Goal: Task Accomplishment & Management: Manage account settings

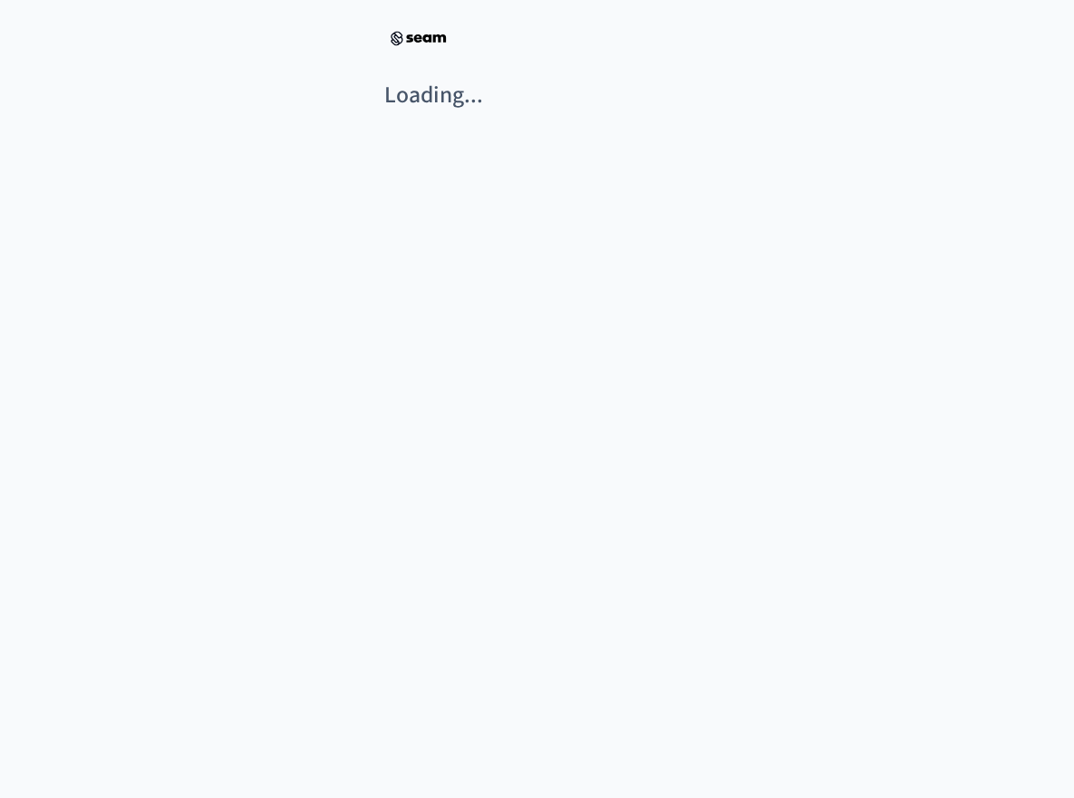
click at [506, 139] on div "Loading..." at bounding box center [537, 428] width 1074 height 798
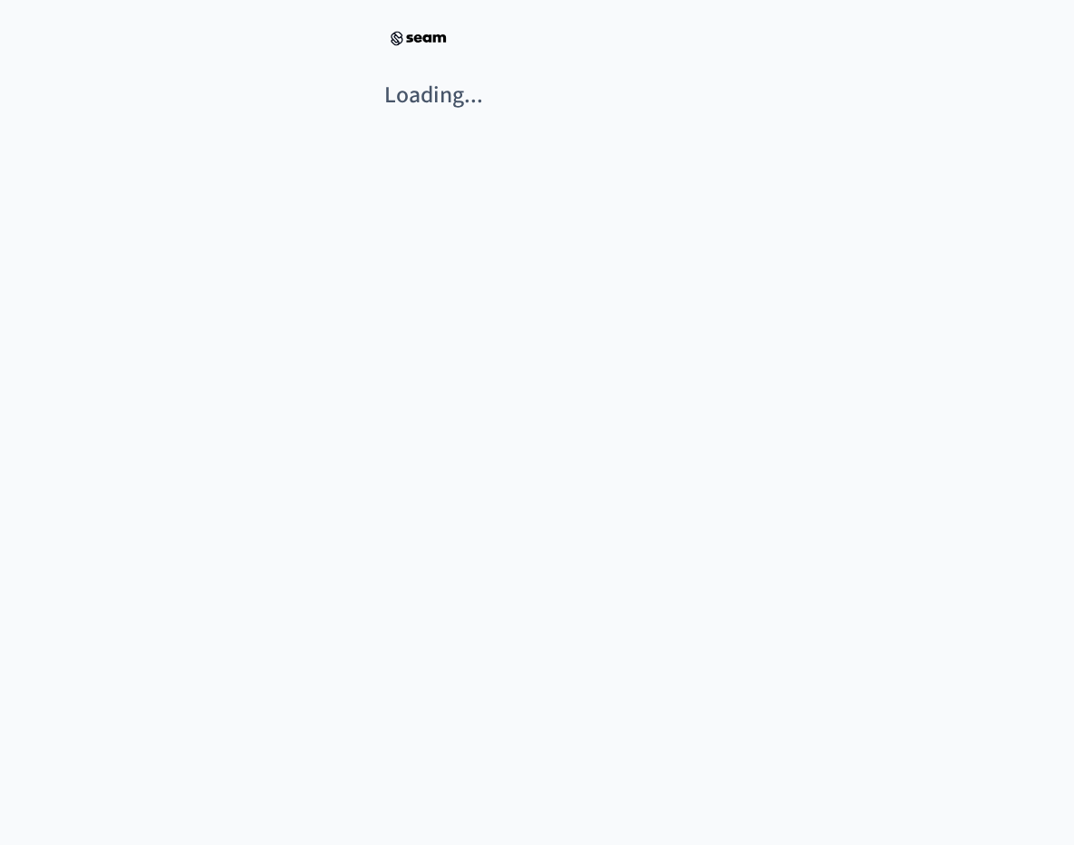
click at [830, 173] on div "Loading..." at bounding box center [537, 451] width 1074 height 845
click at [609, 145] on div "Loading..." at bounding box center [537, 451] width 1074 height 845
click at [607, 144] on div "Loading..." at bounding box center [537, 451] width 1074 height 845
click at [598, 144] on div "Loading..." at bounding box center [537, 451] width 1074 height 845
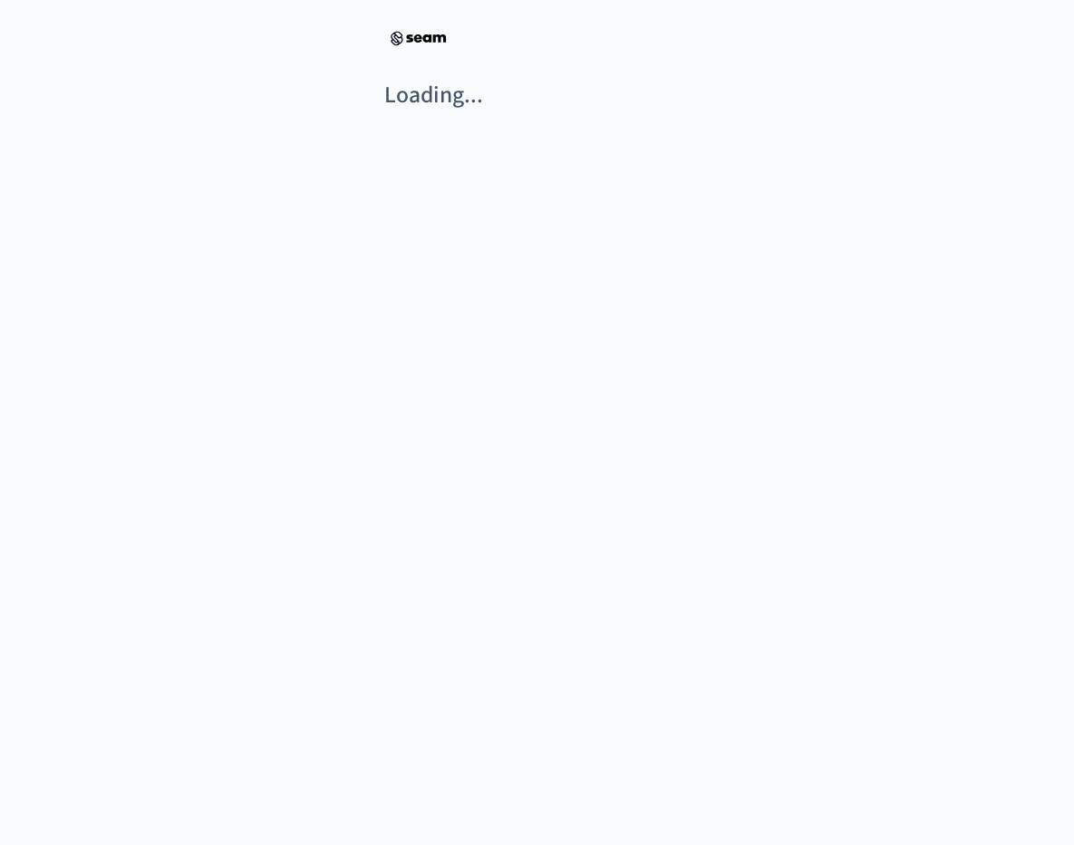
click at [536, 127] on div "Loading..." at bounding box center [537, 451] width 1074 height 845
click at [536, 159] on div "Loading..." at bounding box center [537, 451] width 1074 height 845
